Goal: Task Accomplishment & Management: Use online tool/utility

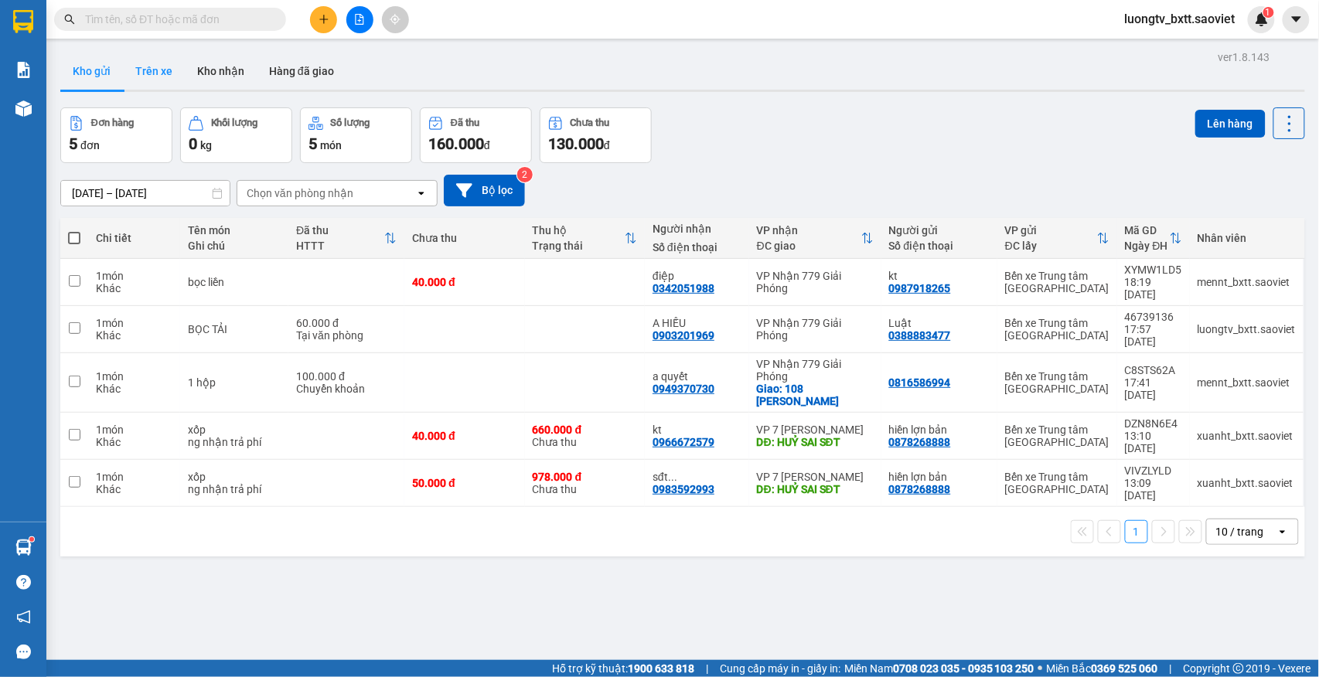
click at [173, 77] on button "Trên xe" at bounding box center [154, 71] width 62 height 37
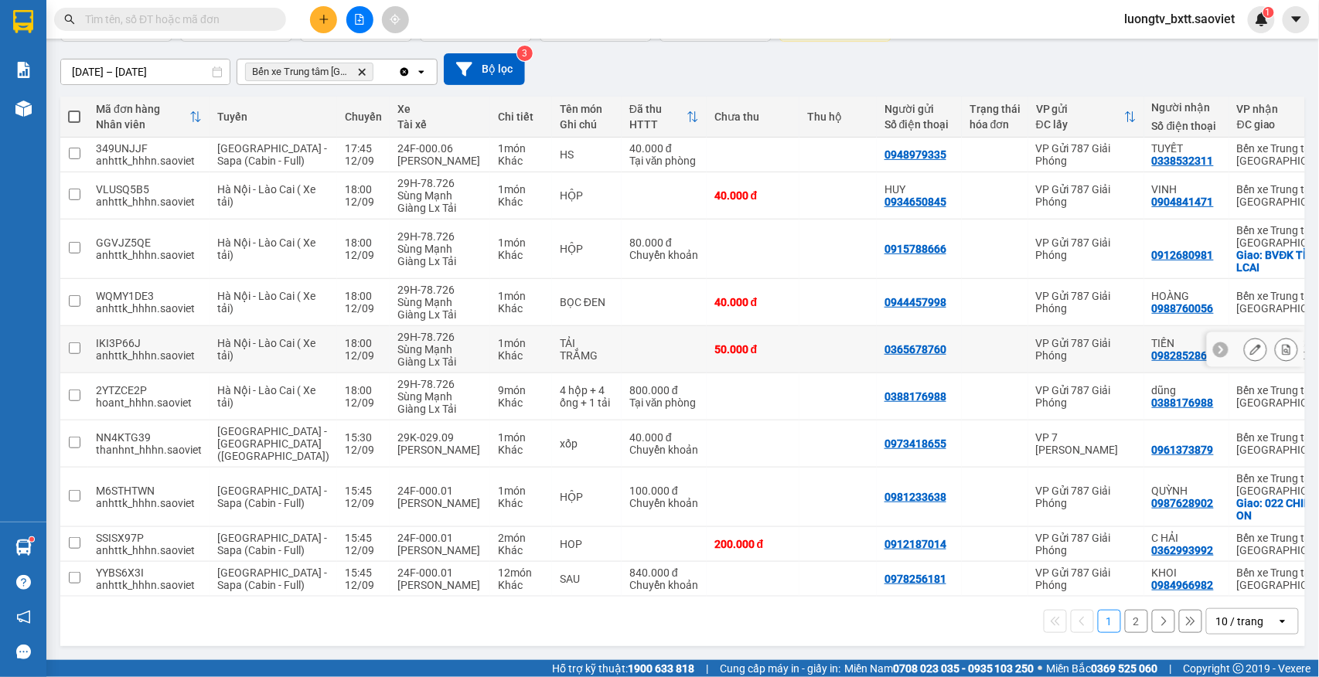
scroll to position [156, 0]
click at [1125, 623] on button "2" at bounding box center [1136, 621] width 23 height 23
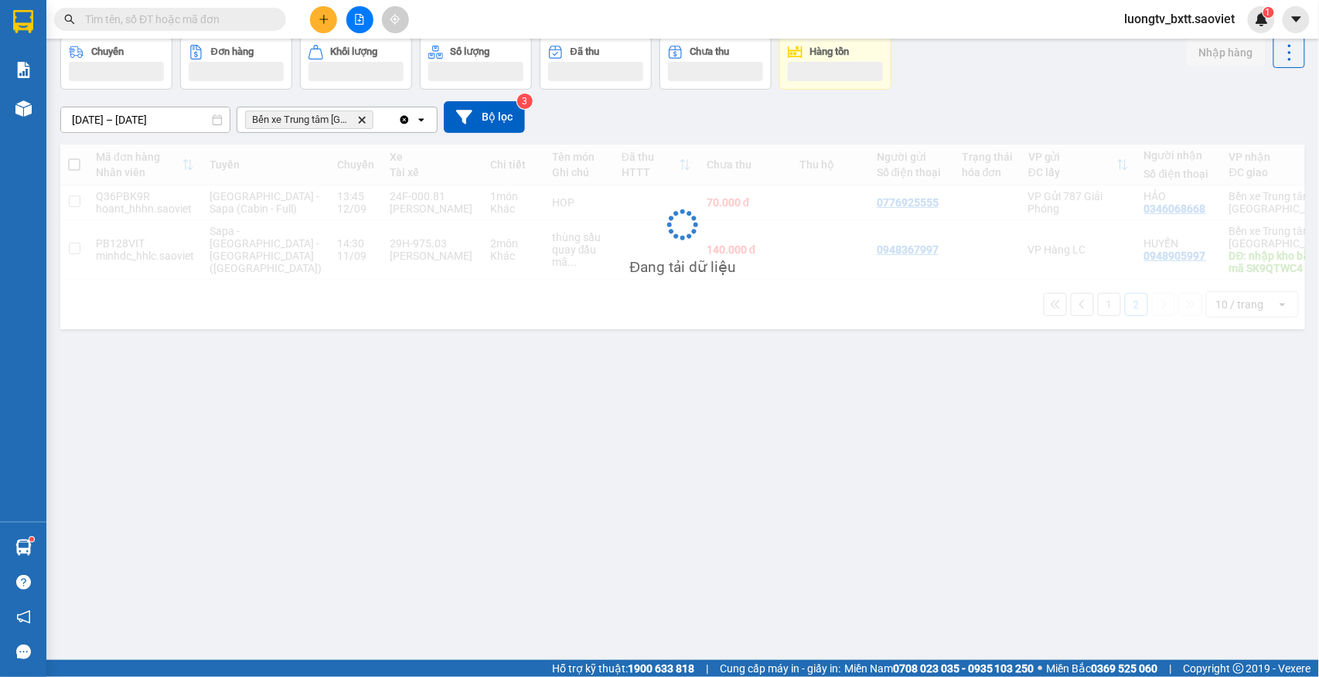
scroll to position [71, 0]
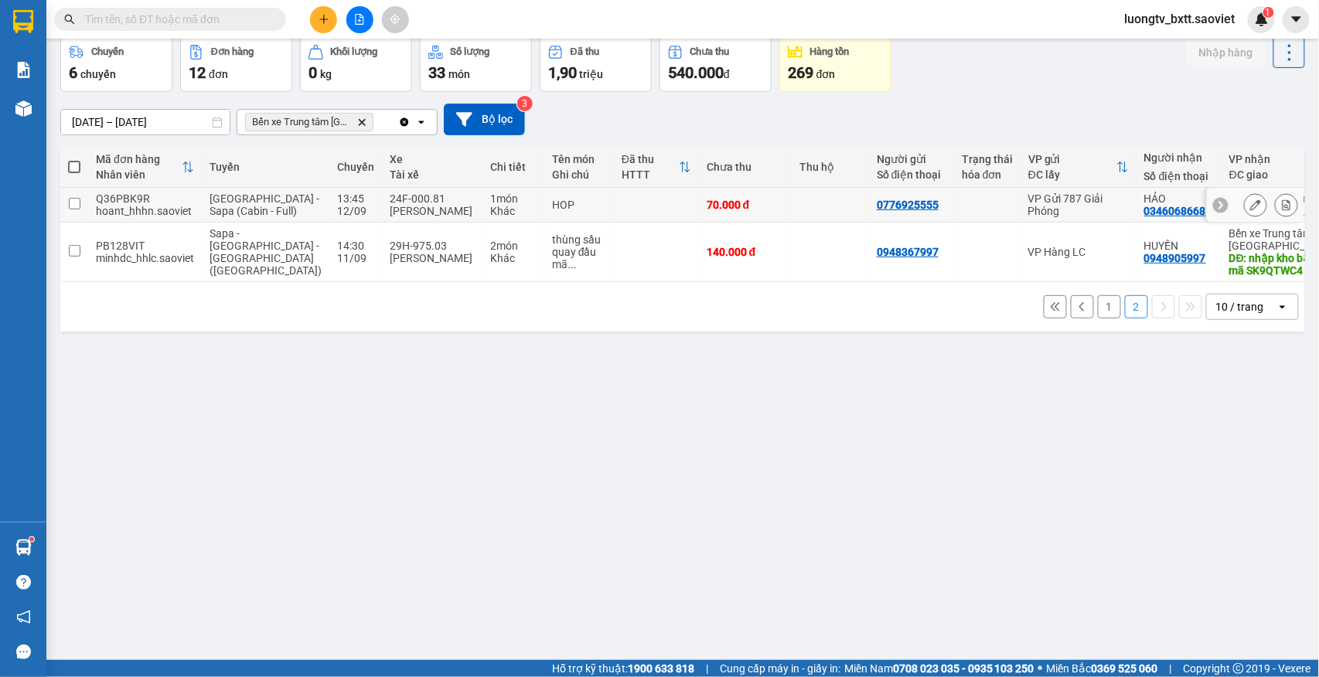
click at [792, 212] on td at bounding box center [830, 205] width 77 height 35
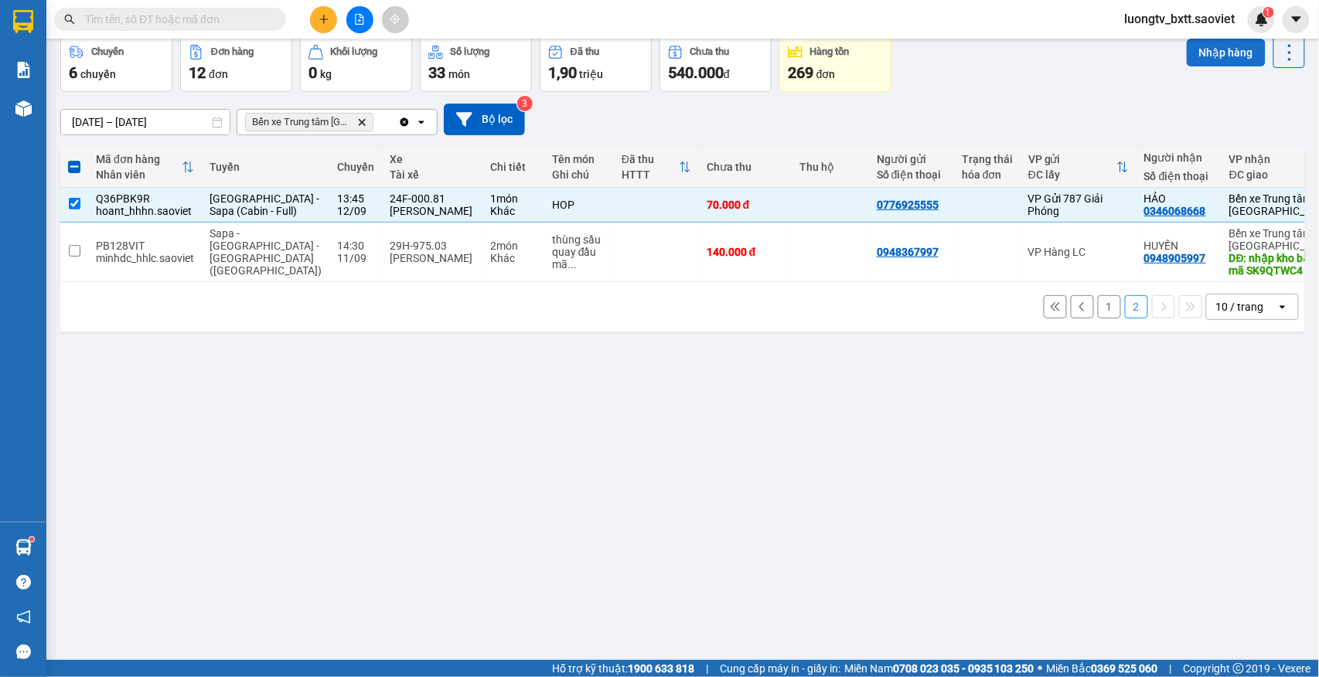
click at [1192, 44] on button "Nhập hàng" at bounding box center [1226, 53] width 79 height 28
checkbox input "false"
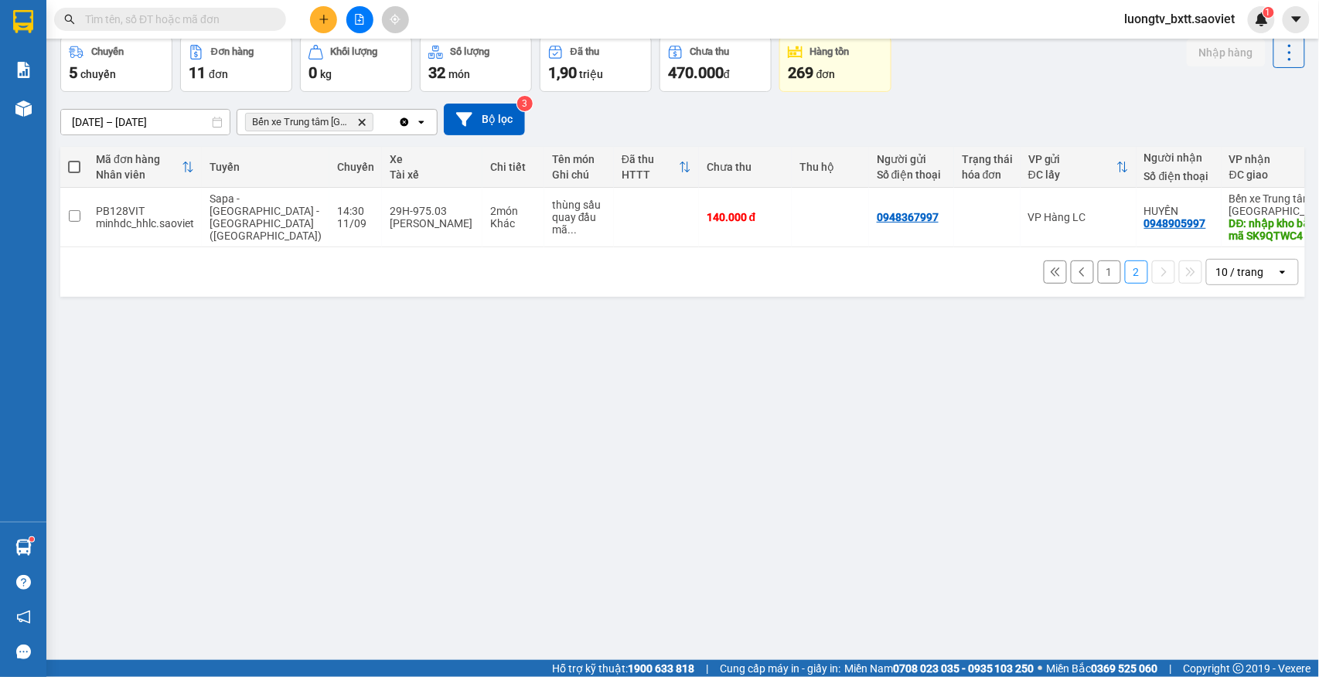
click at [1098, 282] on button "1" at bounding box center [1109, 272] width 23 height 23
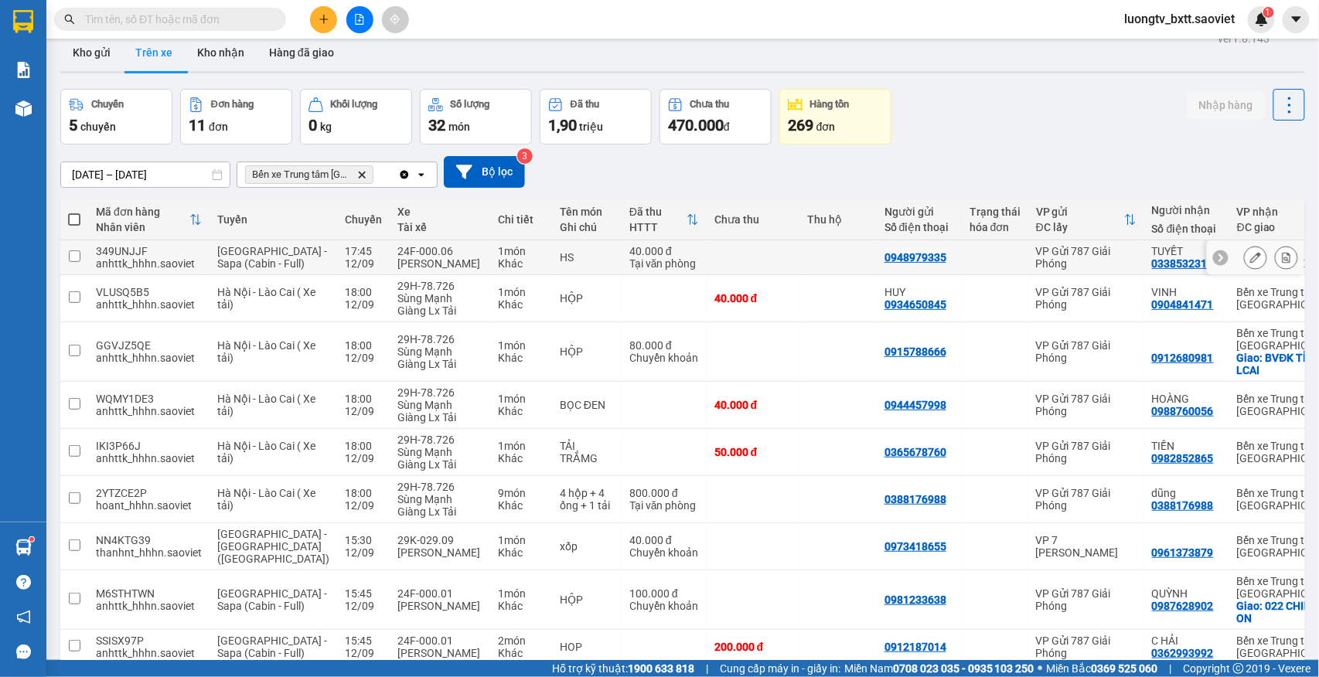
scroll to position [0, 0]
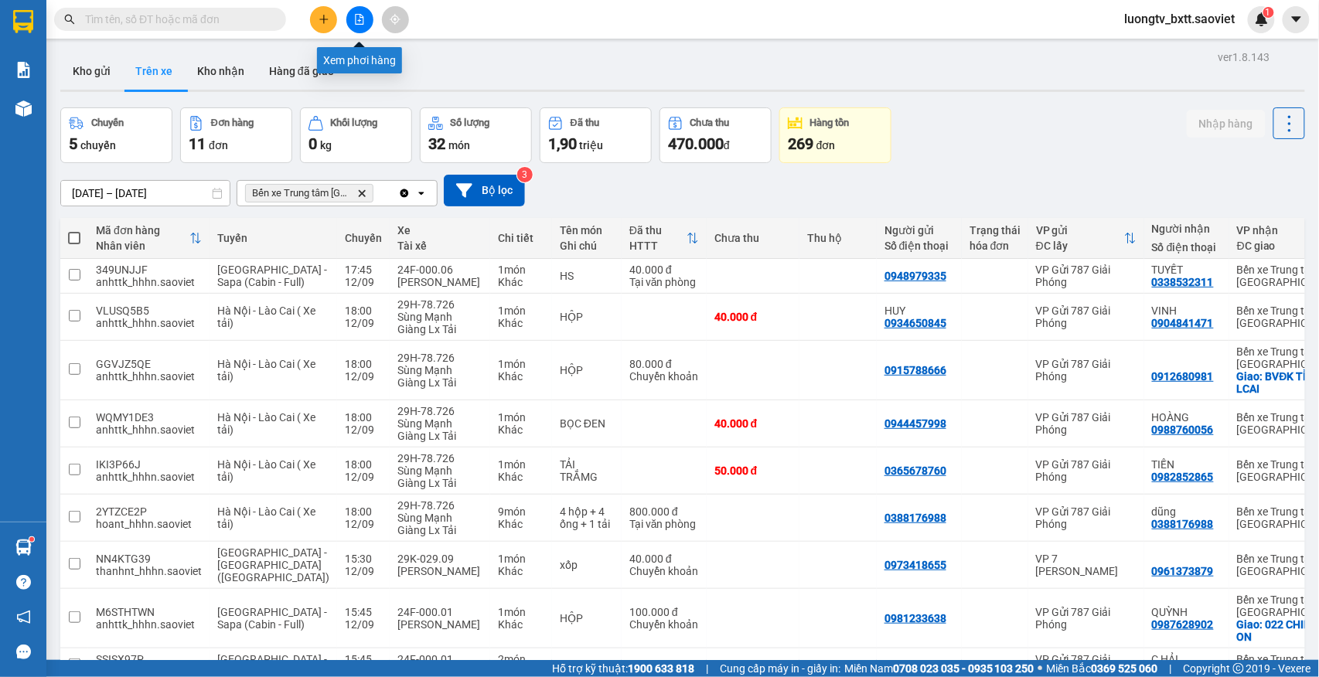
click at [365, 26] on button at bounding box center [359, 19] width 27 height 27
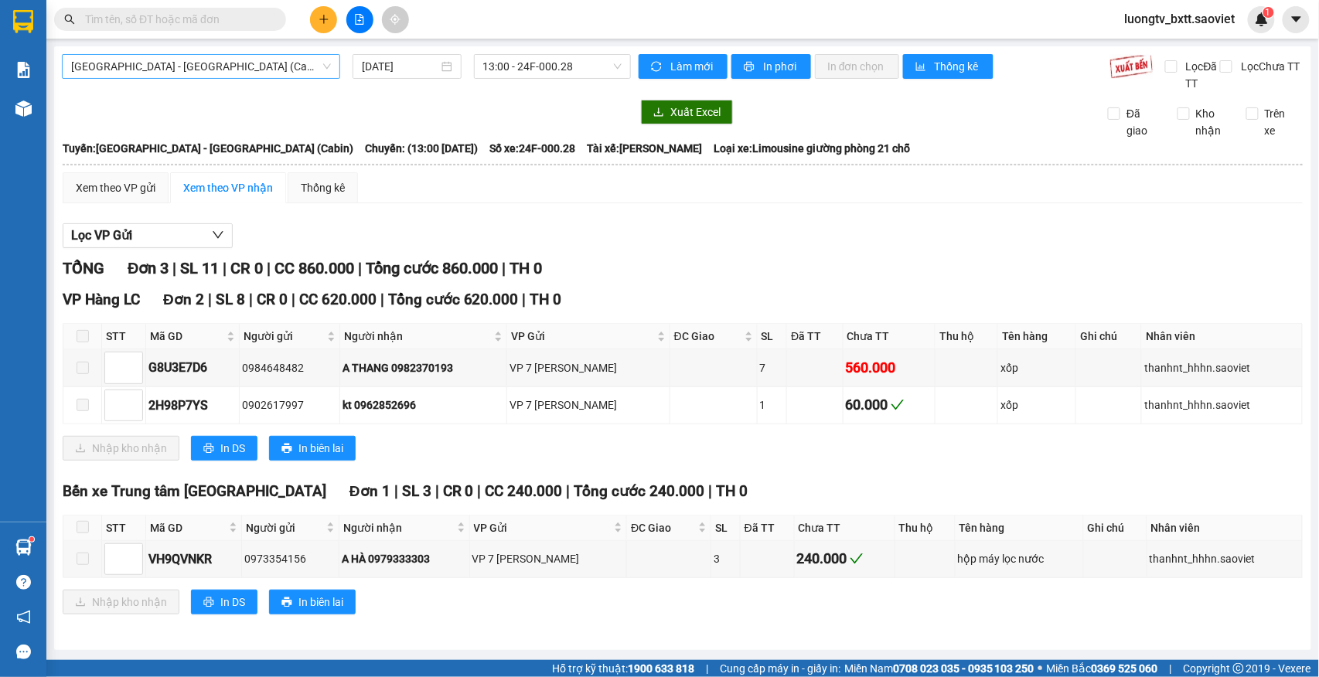
click at [221, 73] on span "[GEOGRAPHIC_DATA] - [GEOGRAPHIC_DATA] (Cabin)" at bounding box center [201, 66] width 260 height 23
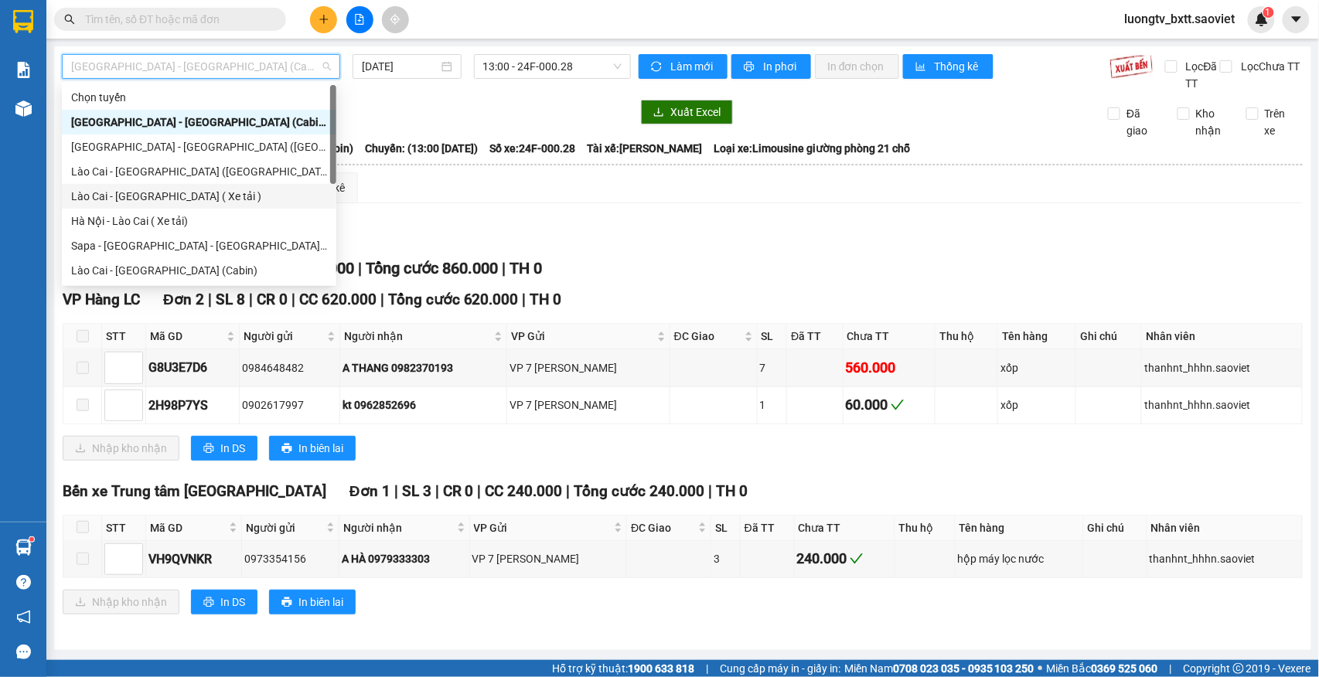
scroll to position [124, 0]
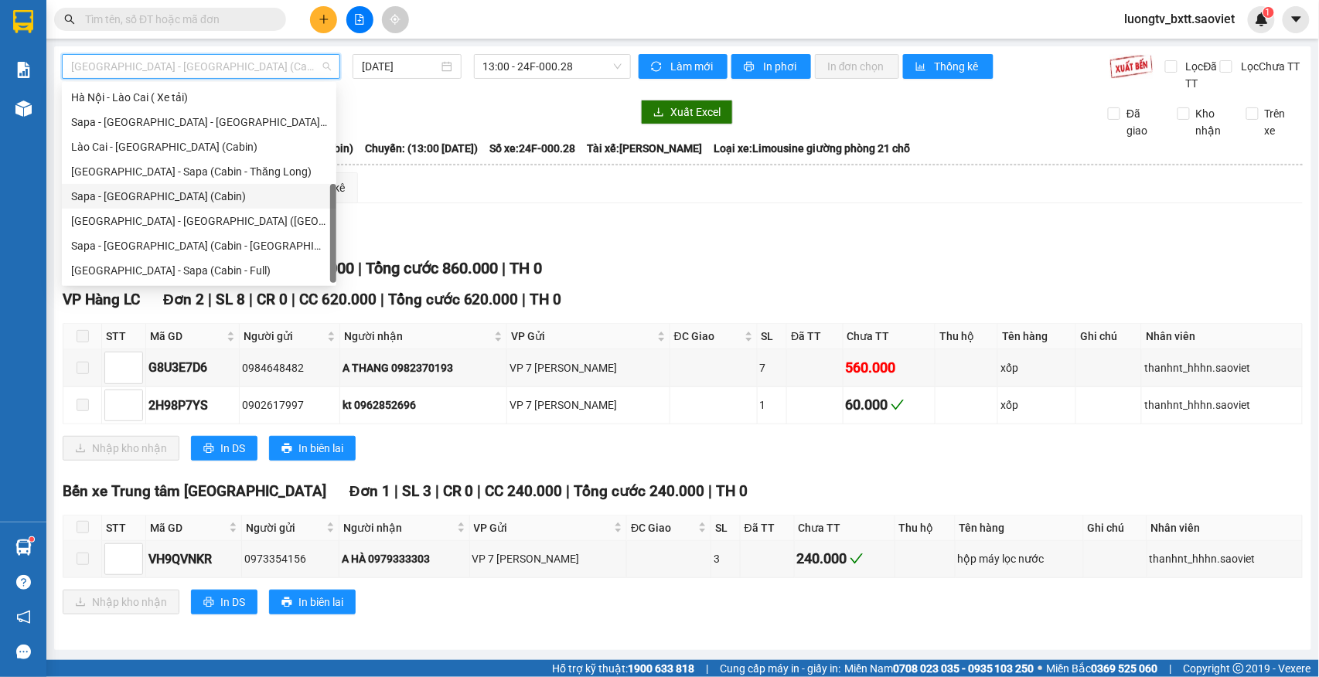
click at [187, 199] on div "Sapa - [GEOGRAPHIC_DATA] (Cabin)" at bounding box center [199, 196] width 256 height 17
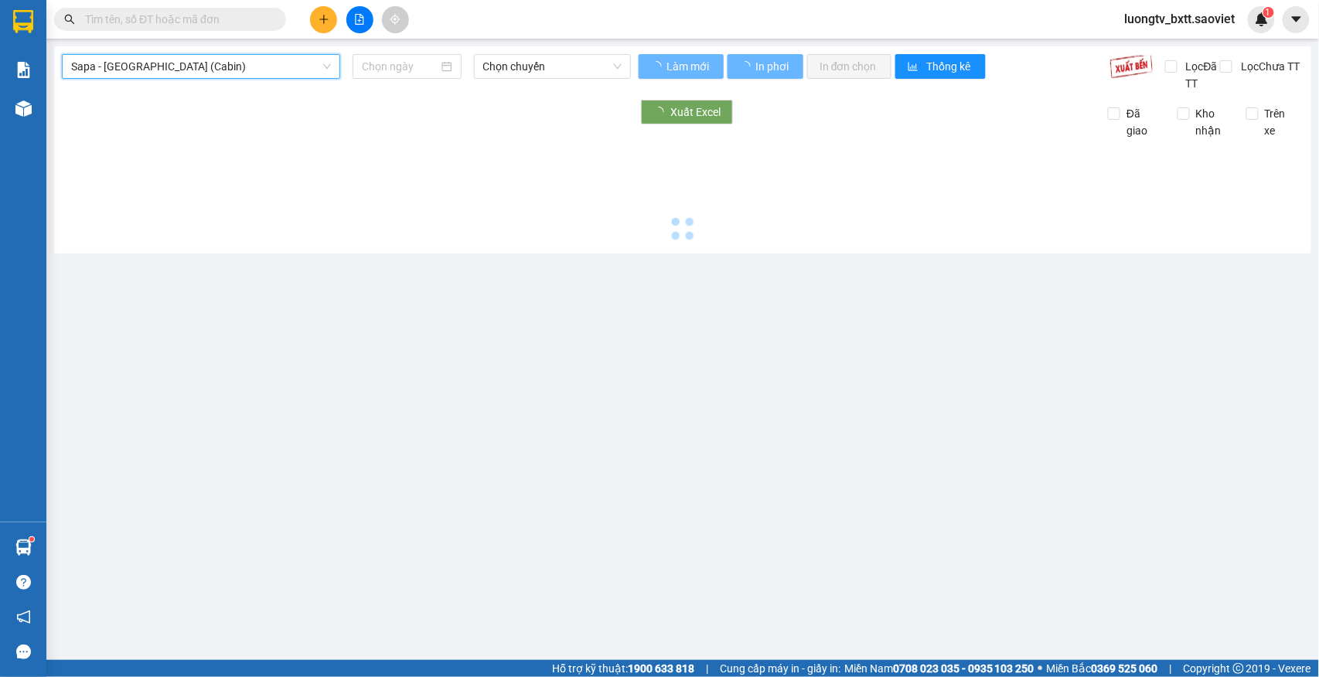
type input "[DATE]"
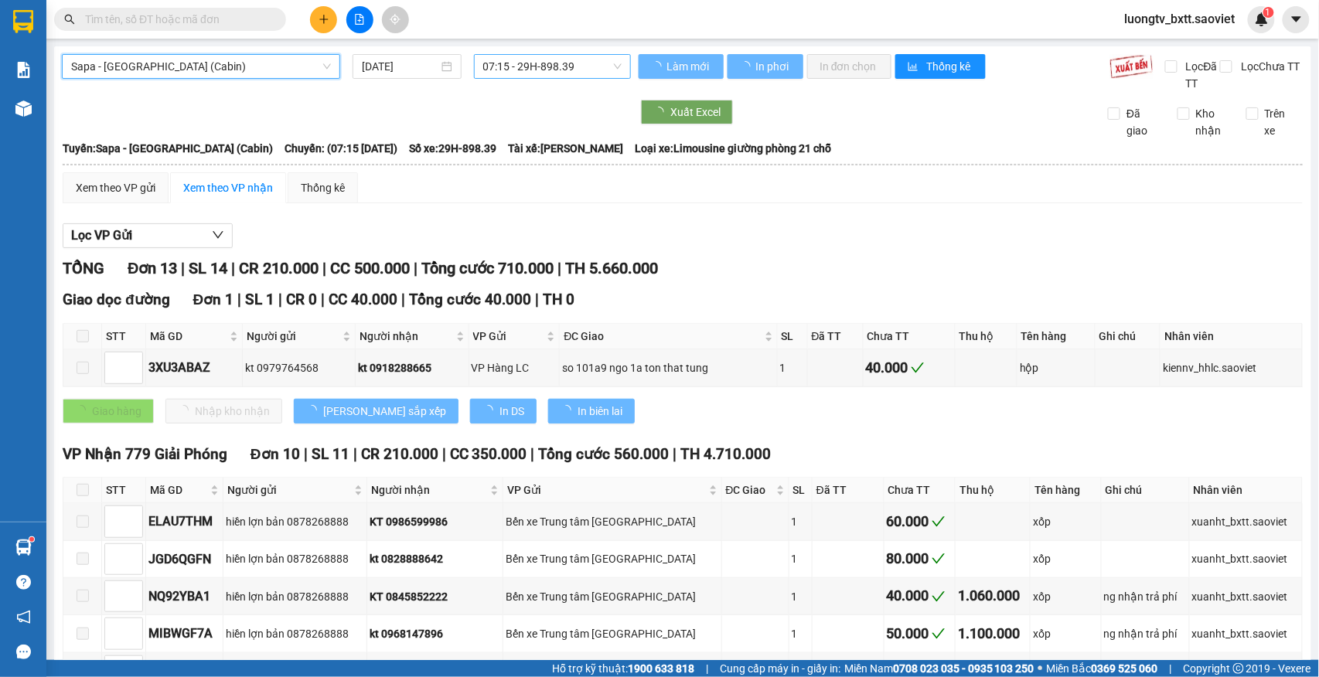
click at [517, 73] on span "07:15 - 29H-898.39" at bounding box center [552, 66] width 138 height 23
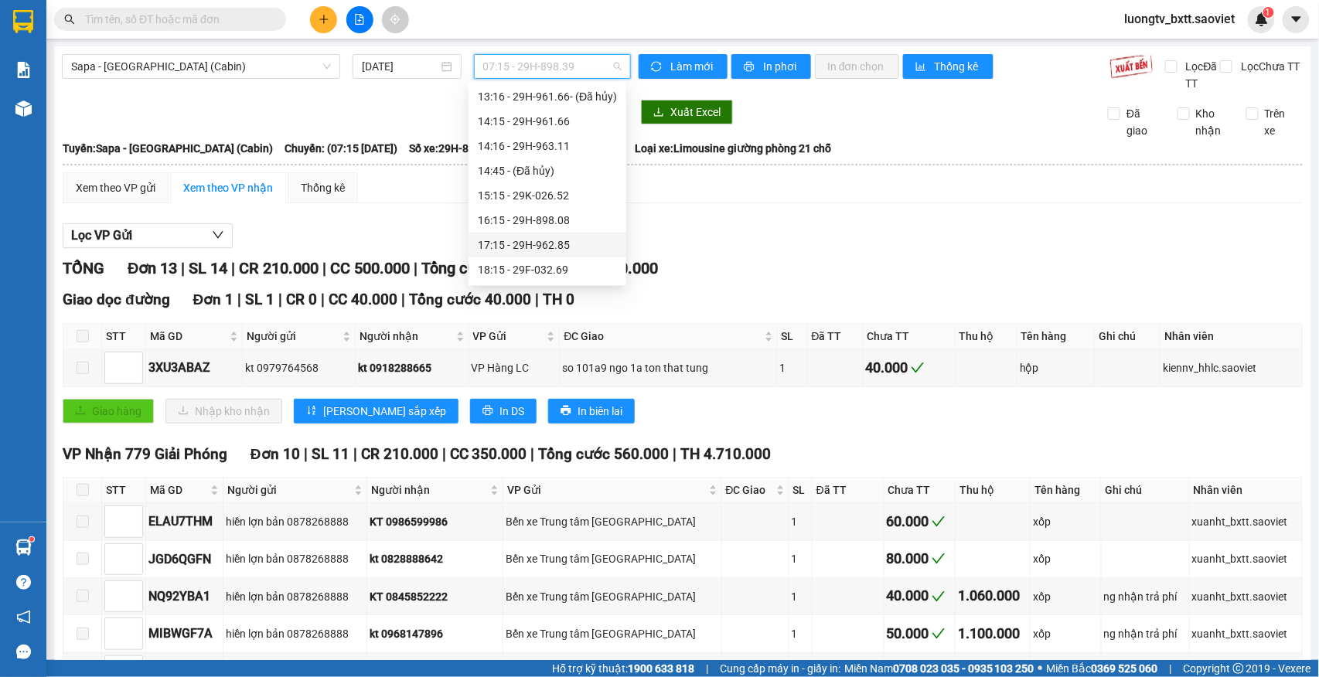
scroll to position [309, 0]
click at [517, 254] on div "19:15 - 29F-032.38" at bounding box center [547, 258] width 139 height 17
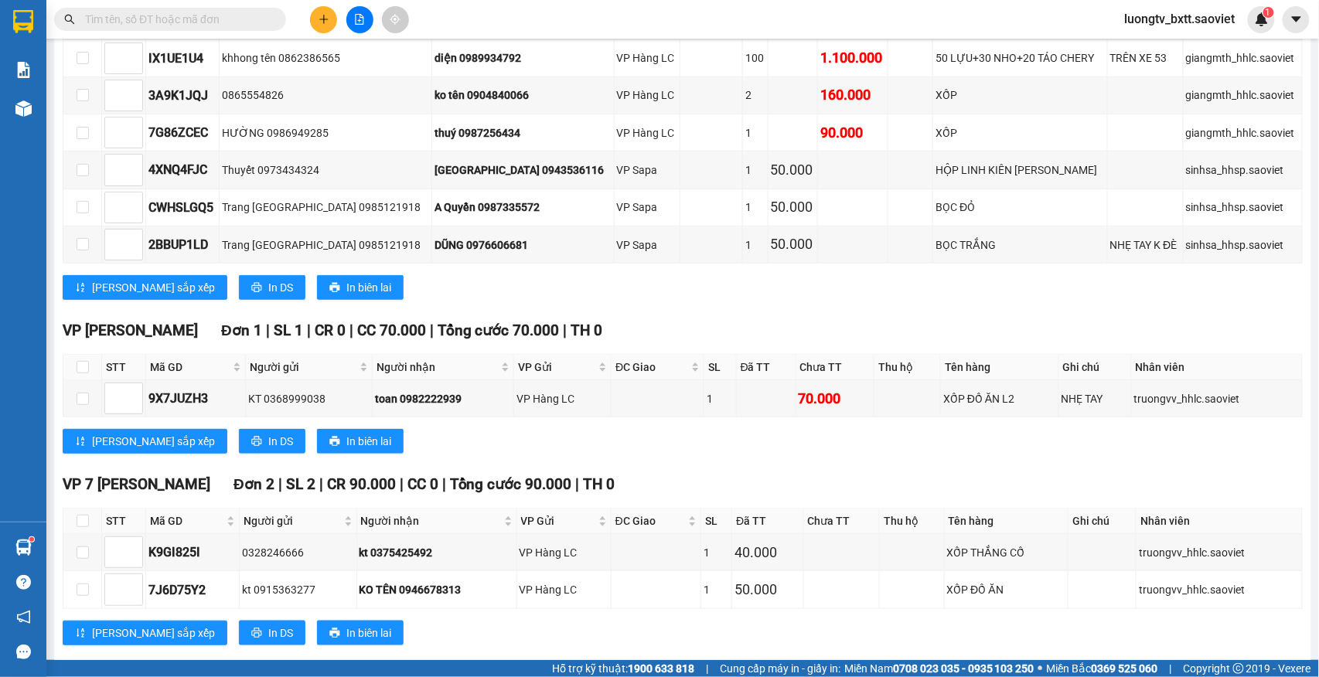
scroll to position [282, 0]
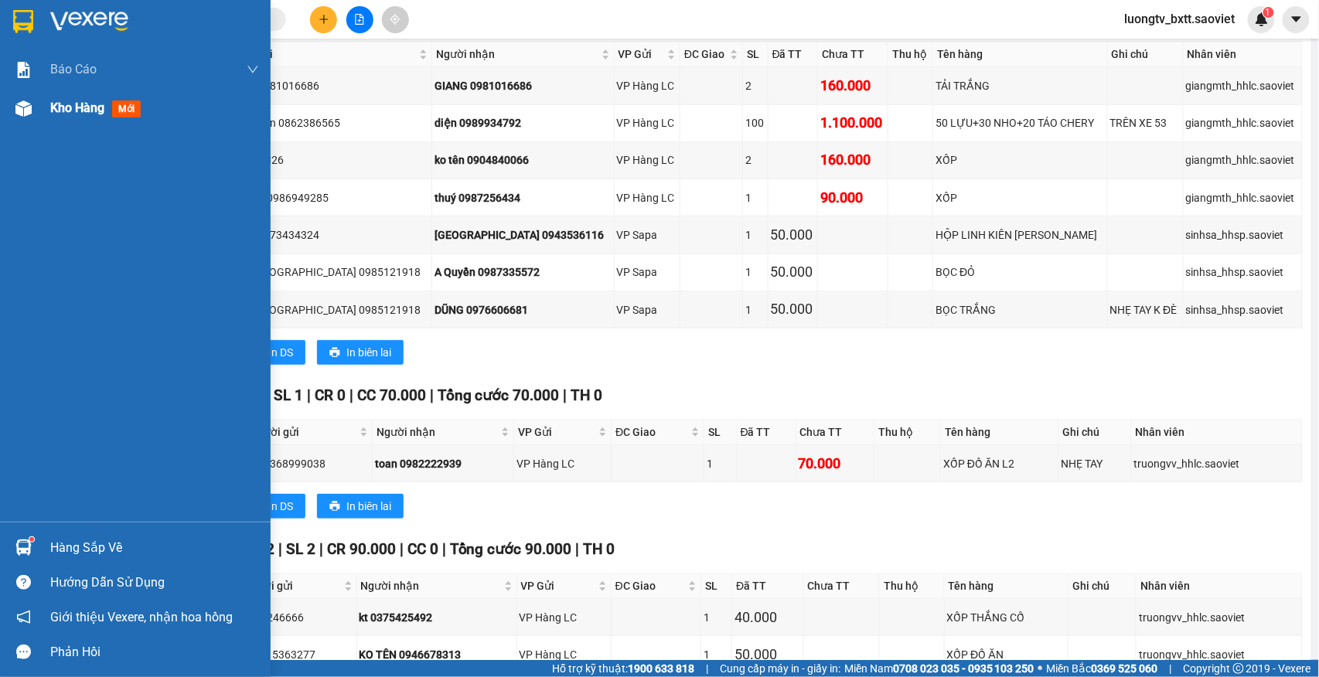
click at [77, 103] on span "Kho hàng" at bounding box center [77, 107] width 54 height 15
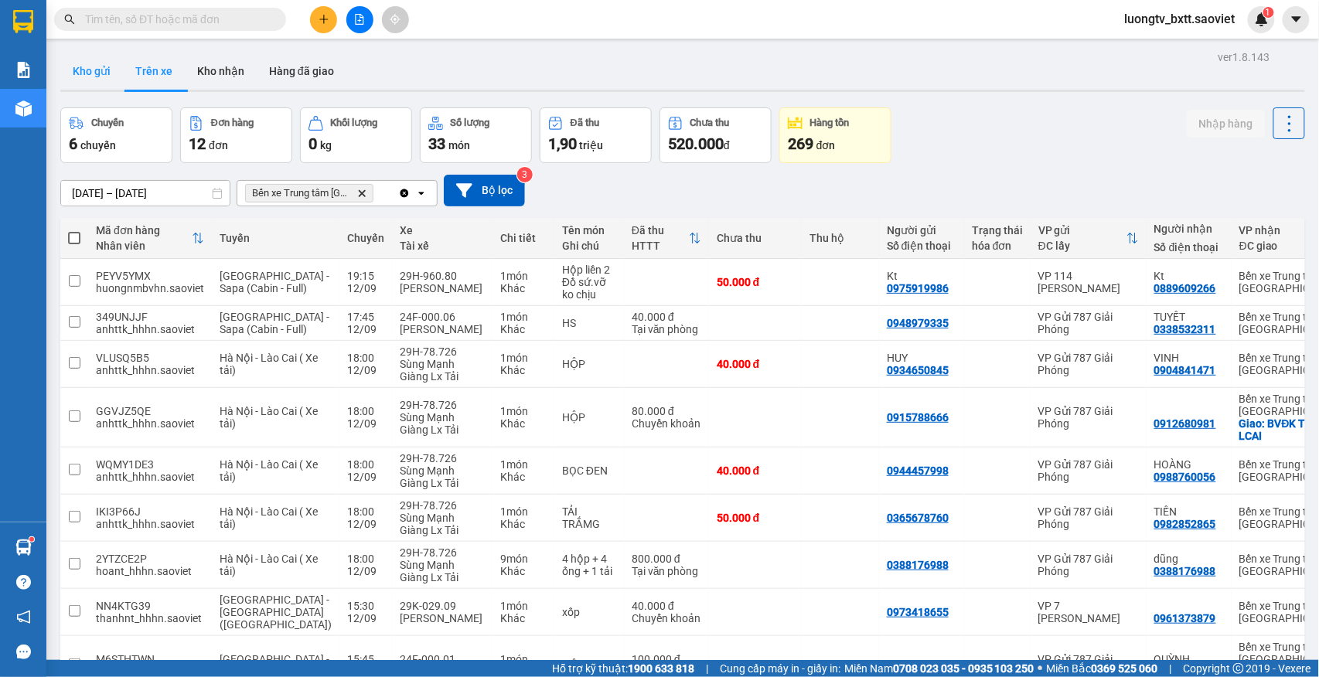
click at [97, 63] on button "Kho gửi" at bounding box center [91, 71] width 63 height 37
